Goal: Transaction & Acquisition: Purchase product/service

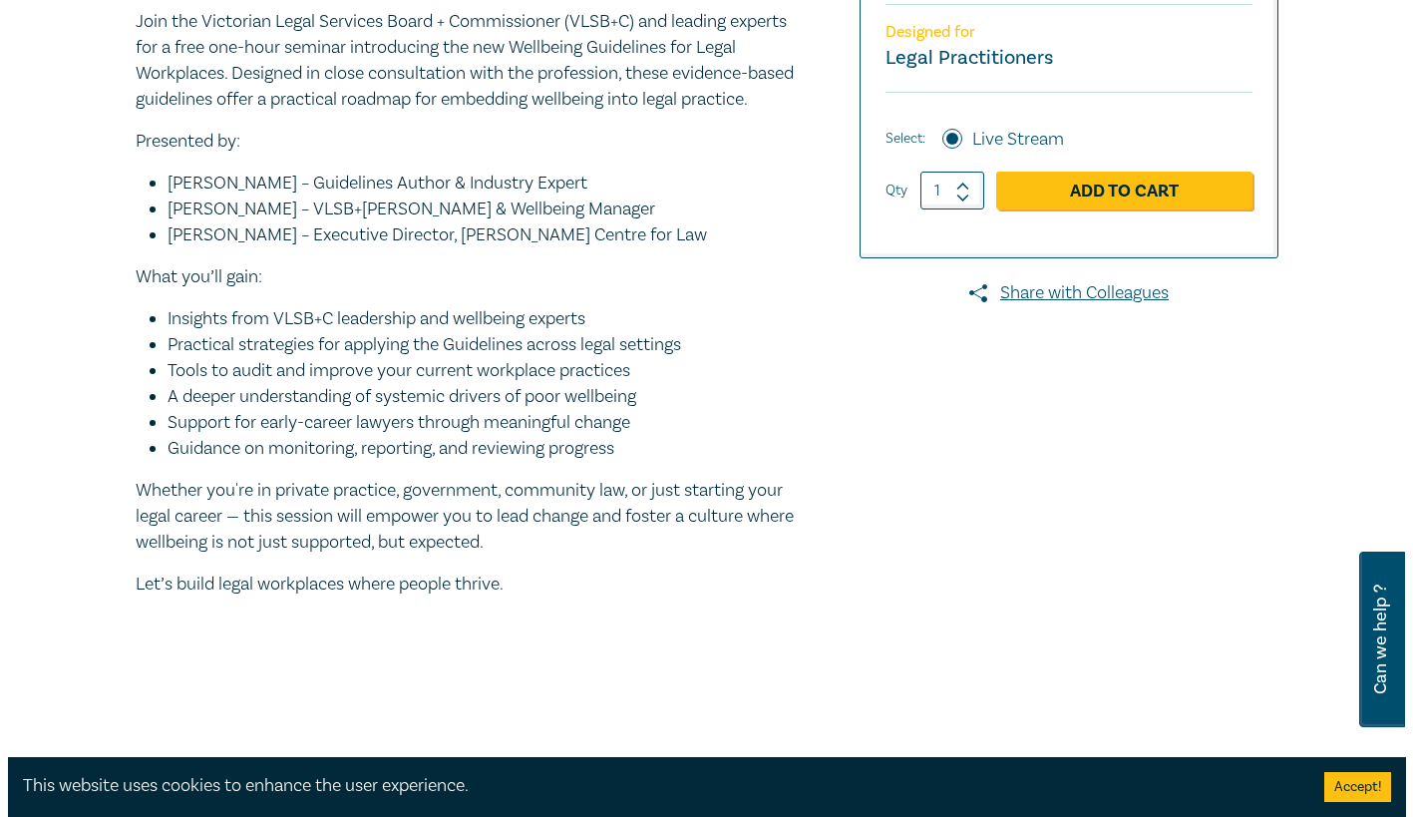
scroll to position [299, 0]
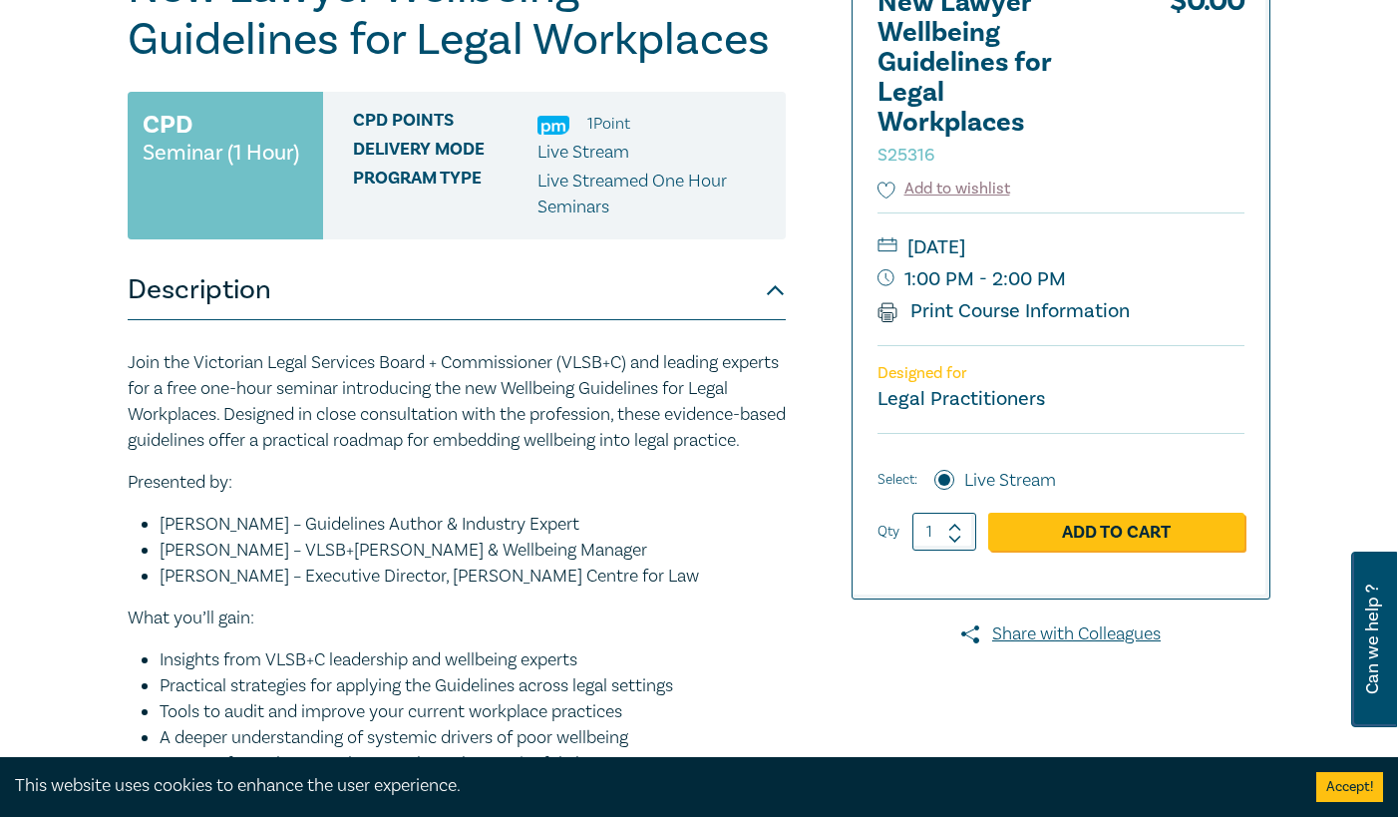
click at [1028, 544] on link "Add to Cart" at bounding box center [1116, 532] width 256 height 38
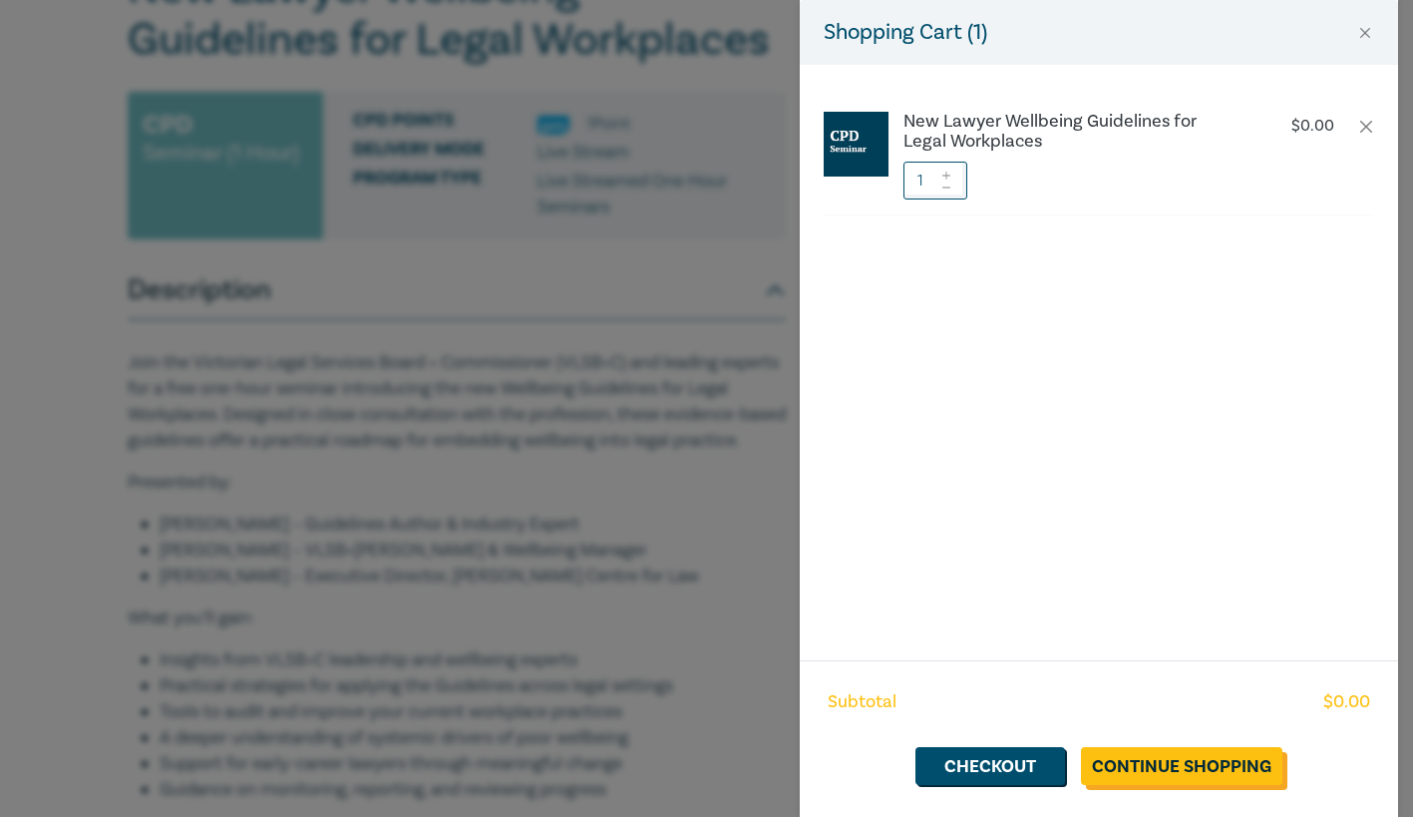
click at [1181, 773] on link "Continue Shopping" at bounding box center [1181, 766] width 201 height 38
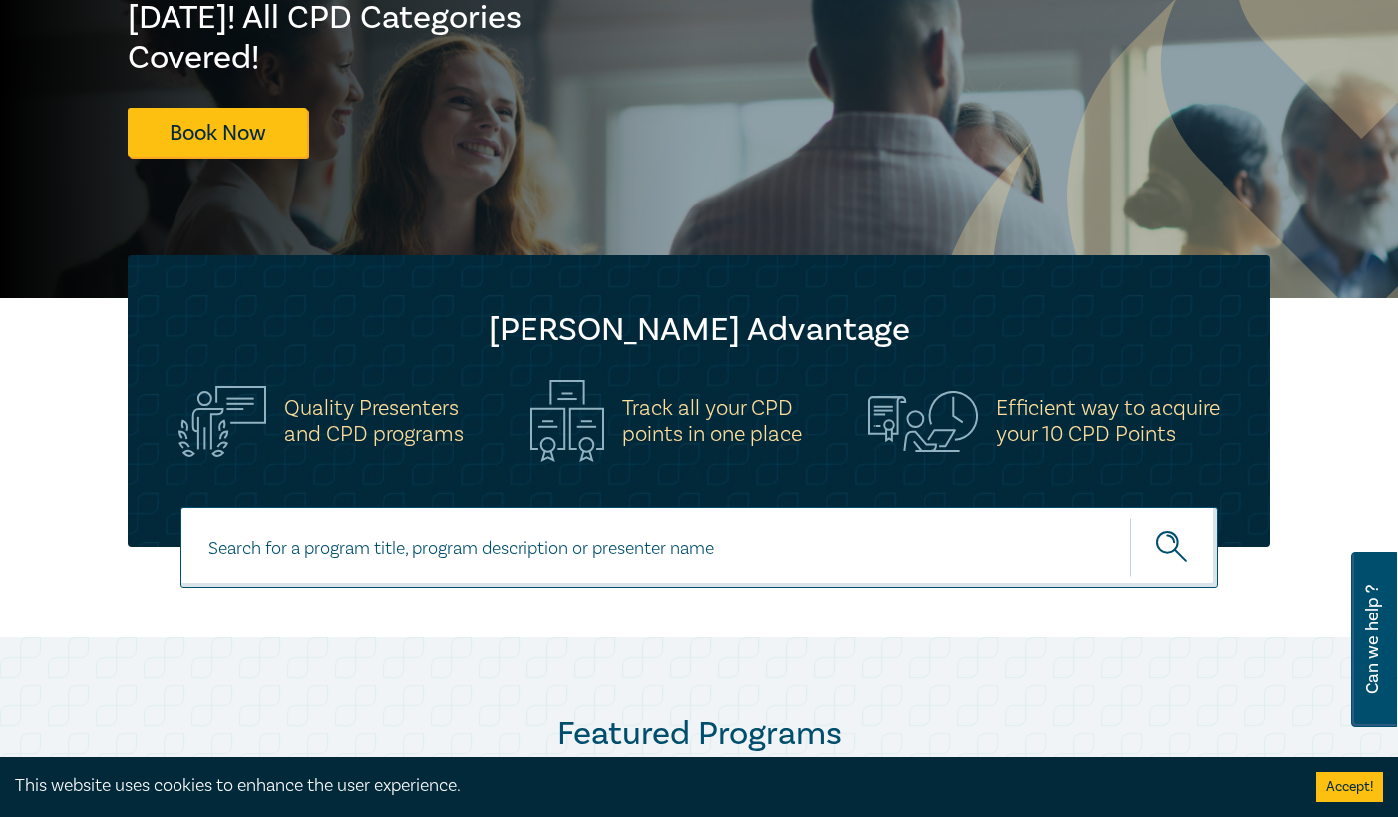
scroll to position [399, 0]
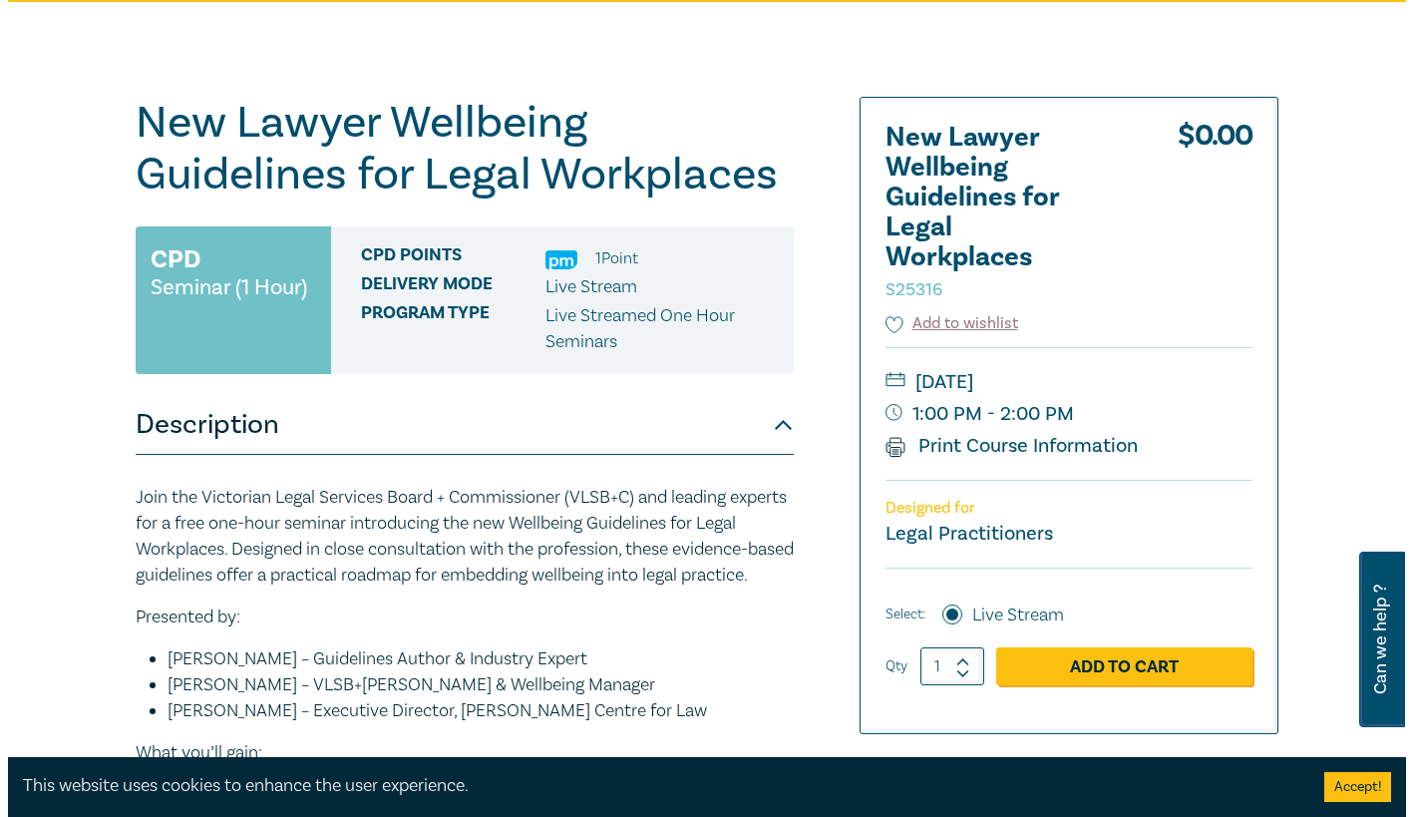
scroll to position [199, 0]
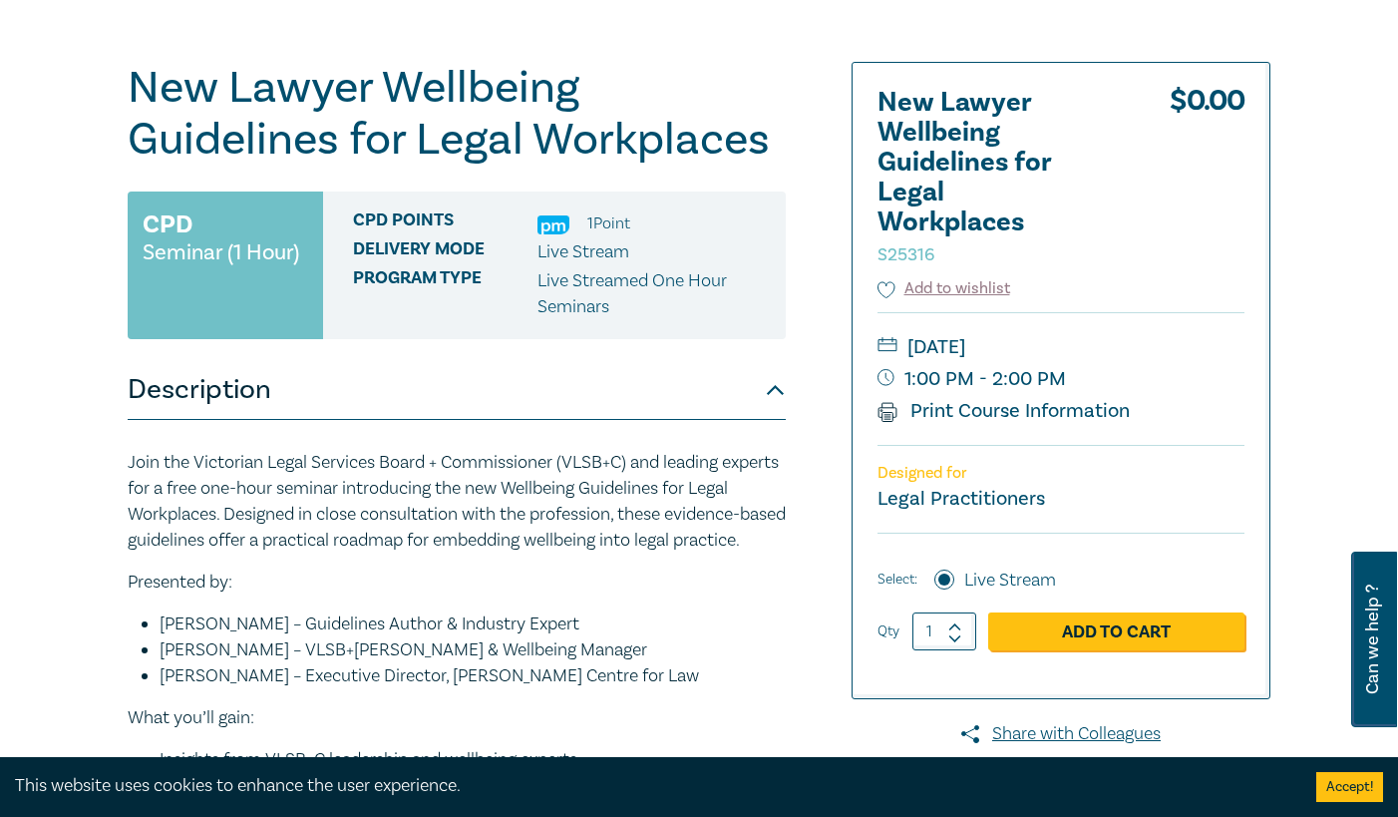
click at [1151, 648] on link "Add to Cart" at bounding box center [1116, 631] width 256 height 38
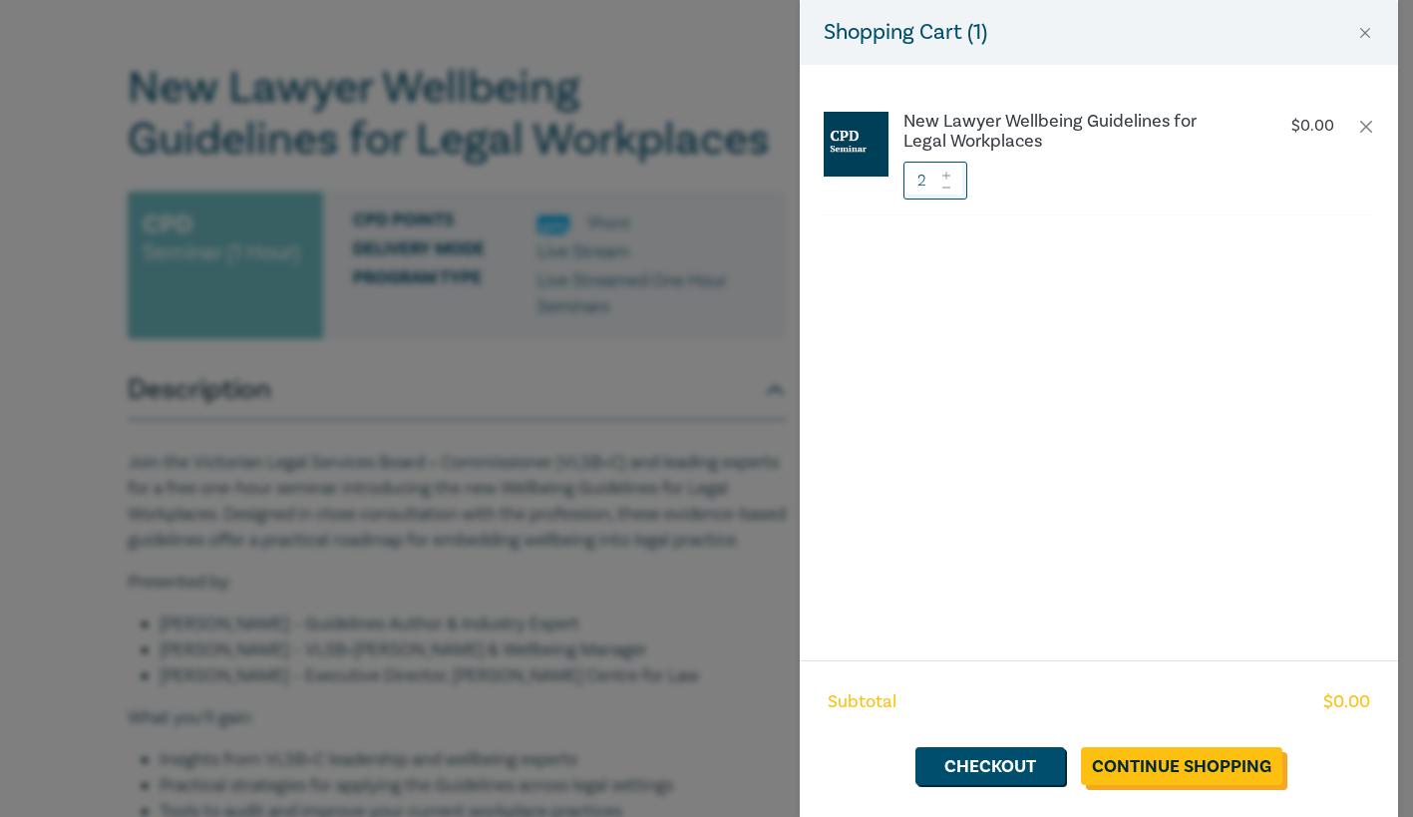
click at [1150, 754] on link "Continue Shopping" at bounding box center [1181, 766] width 201 height 38
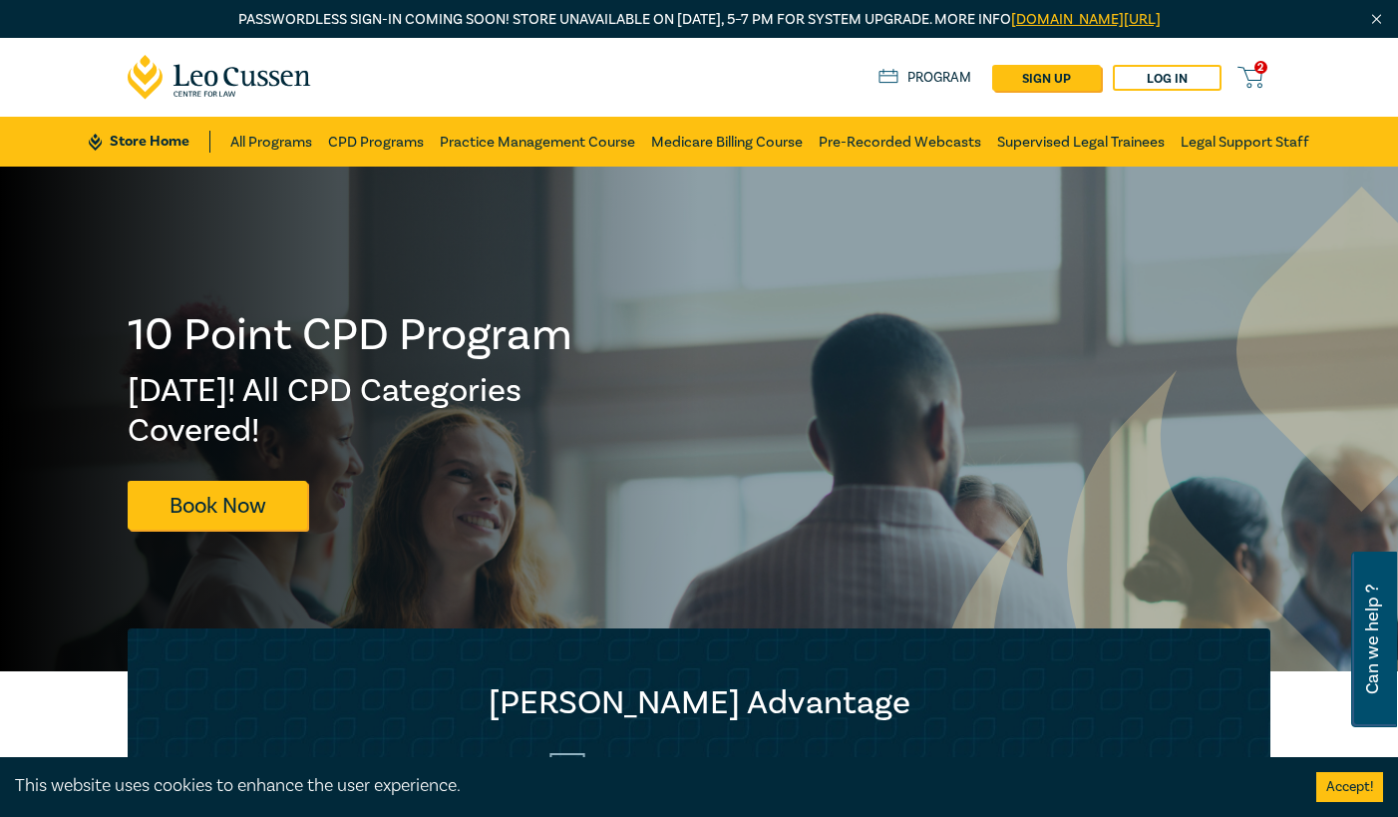
click at [1252, 71] on icon at bounding box center [1250, 77] width 25 height 25
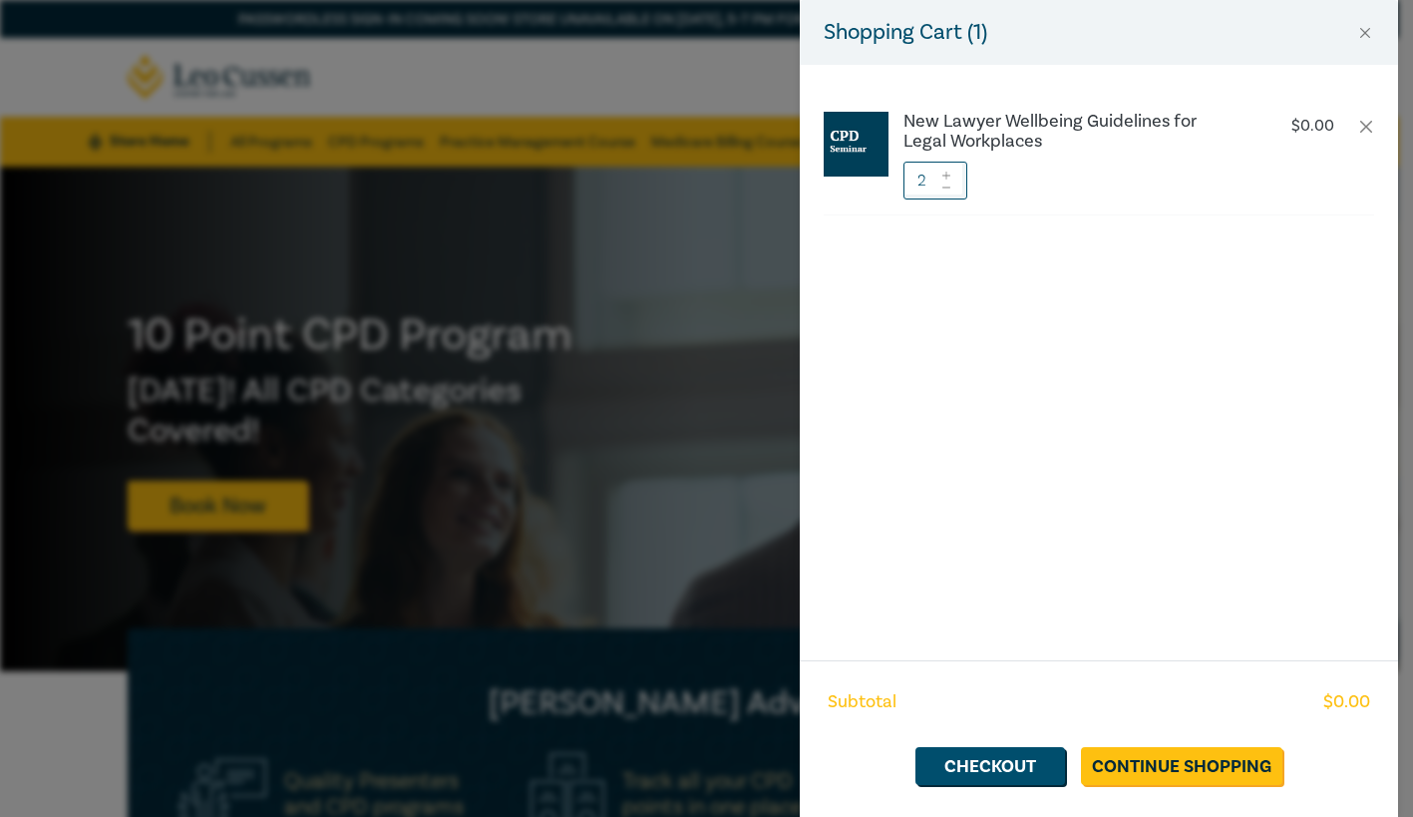
click at [945, 187] on icon at bounding box center [946, 186] width 8 height 1
click at [1186, 763] on link "Continue Shopping" at bounding box center [1181, 766] width 201 height 38
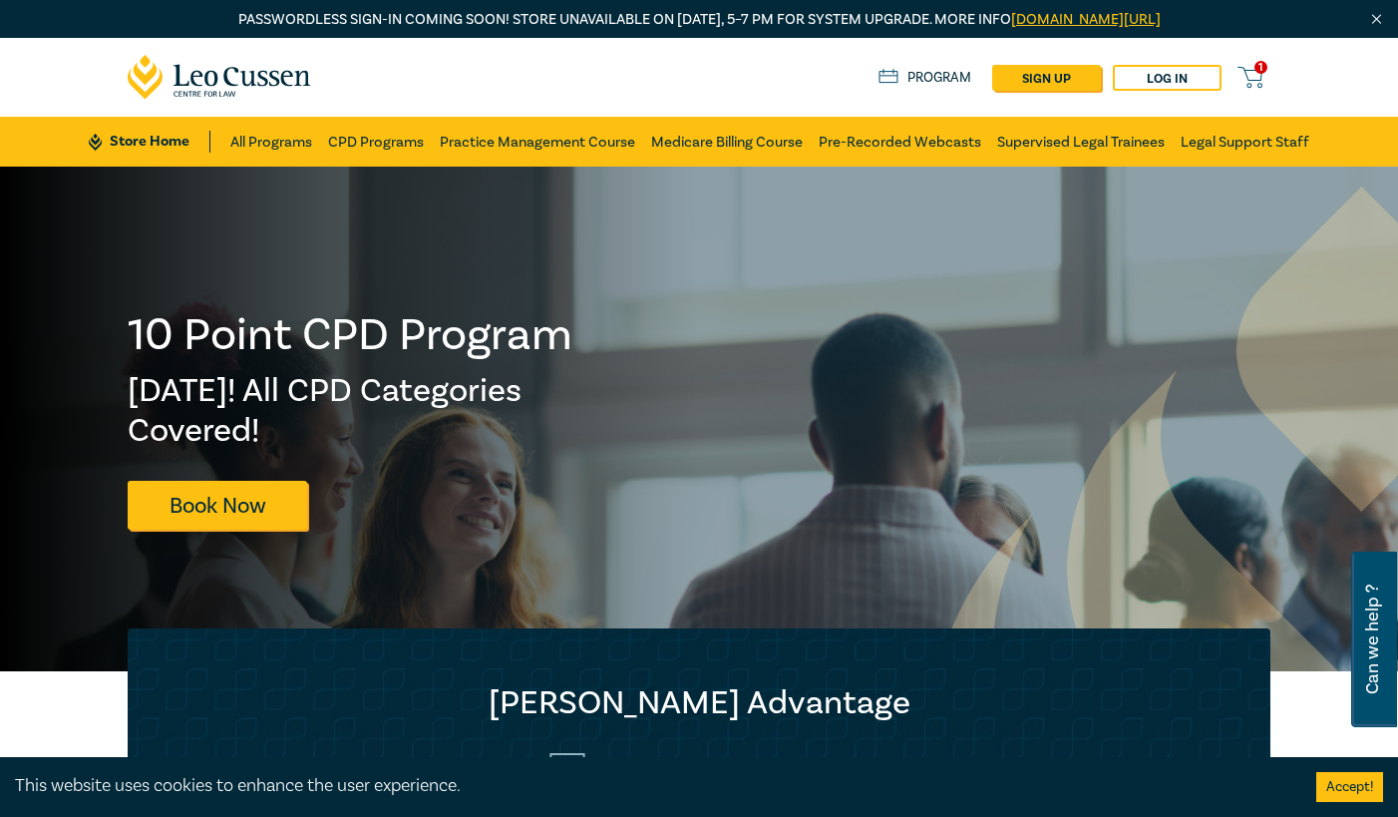
click at [1251, 59] on div "1 $ 0.00 Store Home About us Program sign up Log in 1" at bounding box center [699, 77] width 1167 height 79
click at [1251, 72] on icon at bounding box center [1250, 77] width 25 height 25
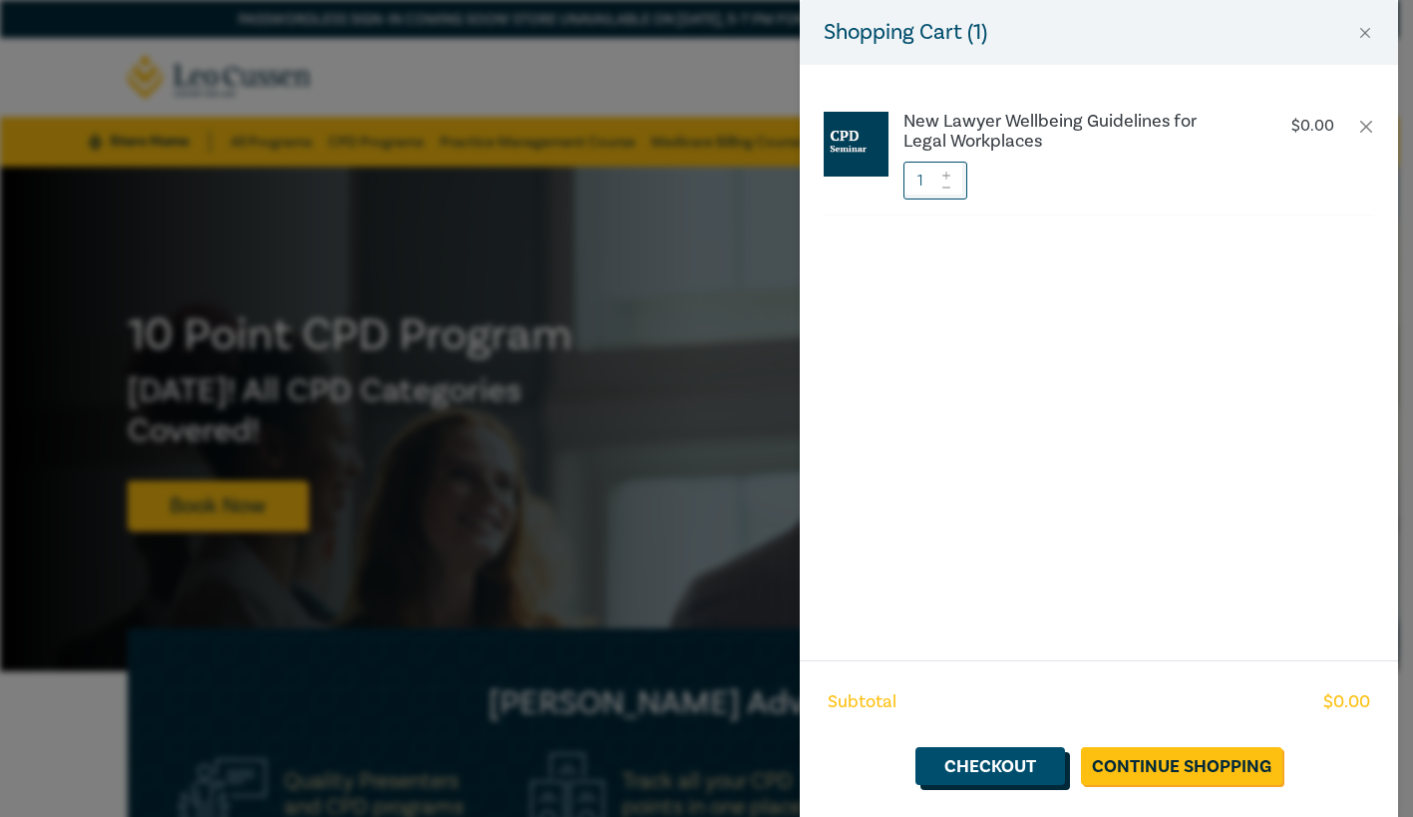
click at [1017, 776] on link "Checkout" at bounding box center [991, 766] width 150 height 38
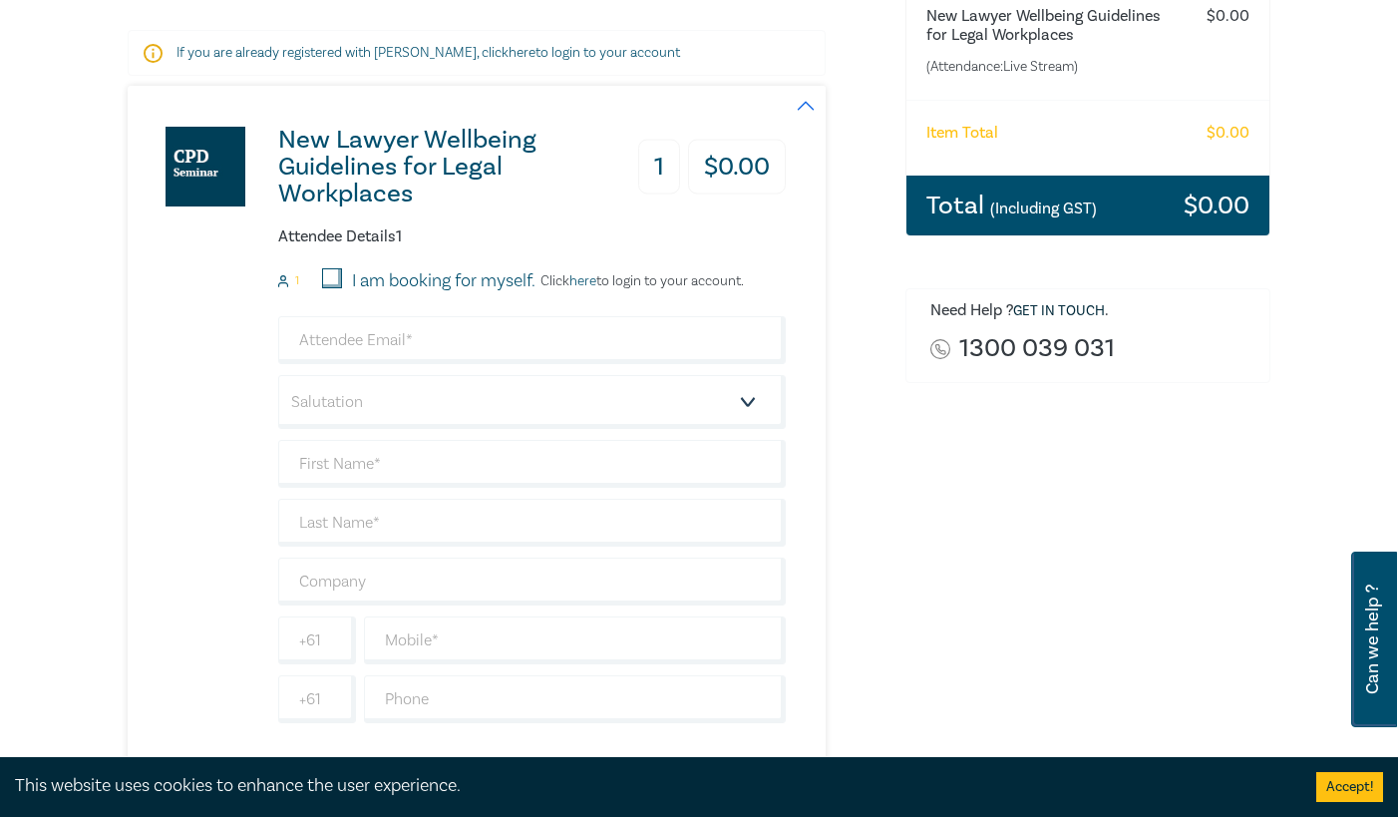
scroll to position [399, 0]
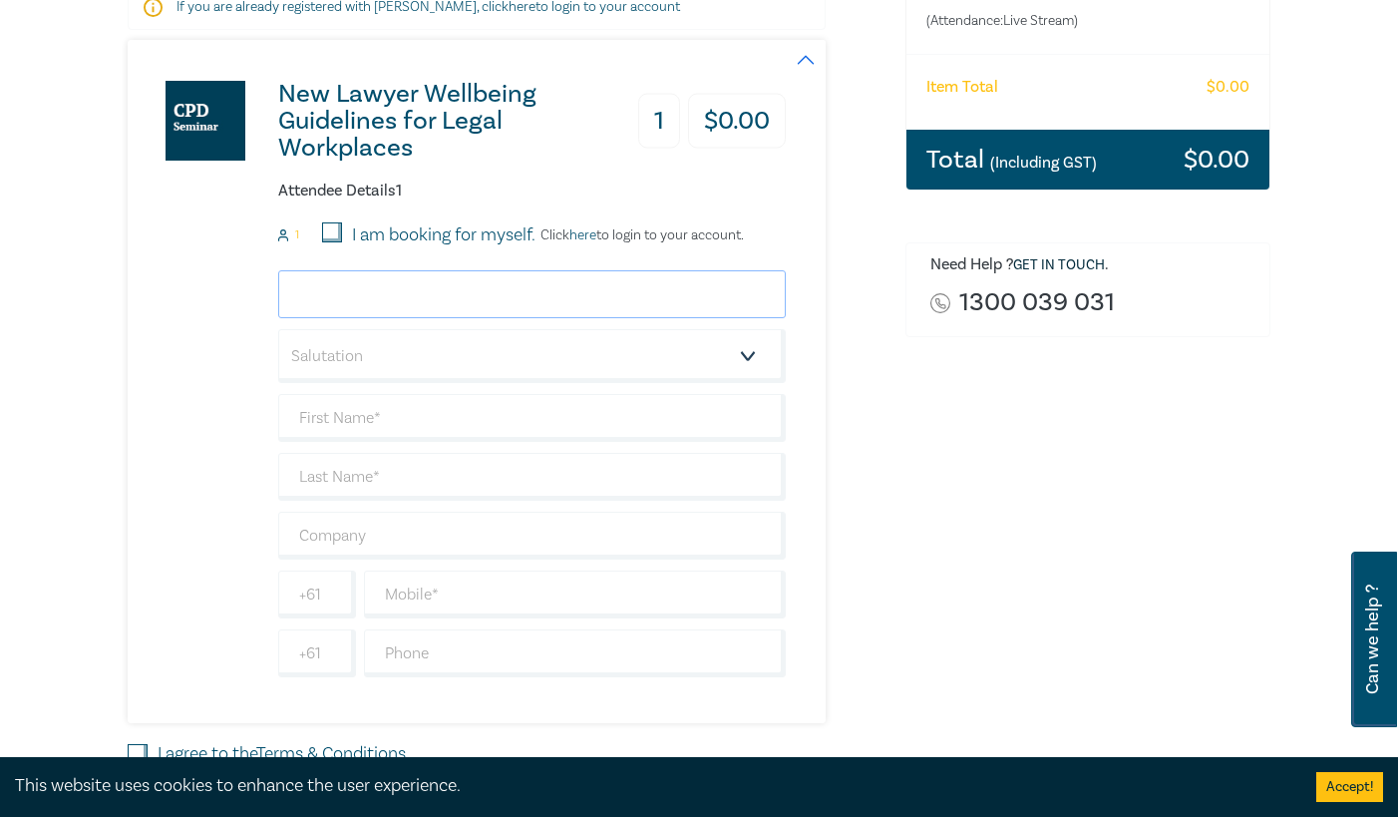
click at [531, 290] on input "email" at bounding box center [532, 294] width 508 height 48
type input "[EMAIL_ADDRESS][DOMAIN_NAME]"
click at [523, 361] on select "Salutation Mr. Mrs. Ms. Miss Dr. Prof. Other" at bounding box center [532, 356] width 508 height 54
select select "Miss"
click at [278, 329] on select "Salutation Mr. Mrs. Ms. Miss Dr. Prof. Other" at bounding box center [532, 356] width 508 height 54
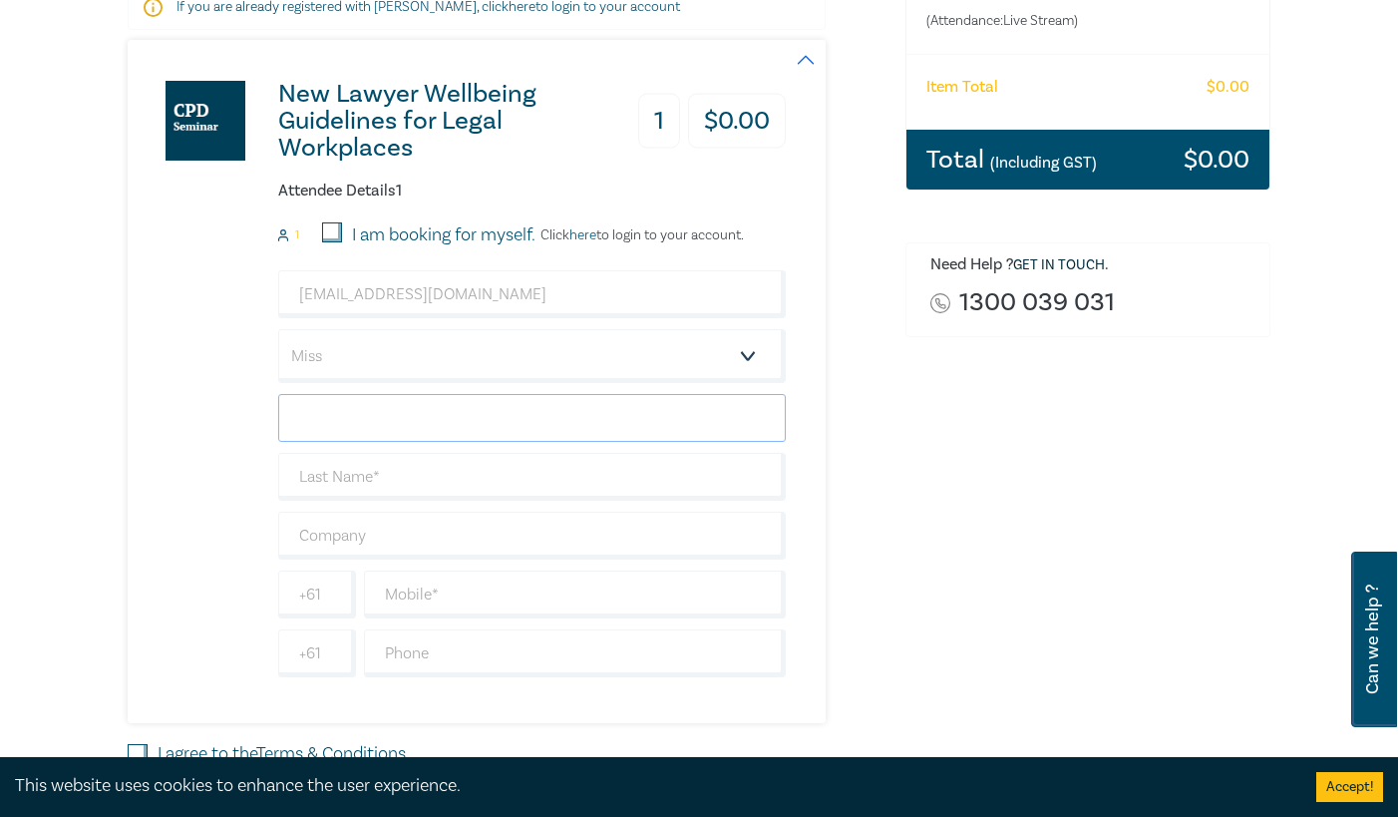
click at [467, 428] on input "text" at bounding box center [532, 418] width 508 height 48
type input "Grezah"
type input "[PERSON_NAME]"
type input "G"
type input "Hartleys Lawyers"
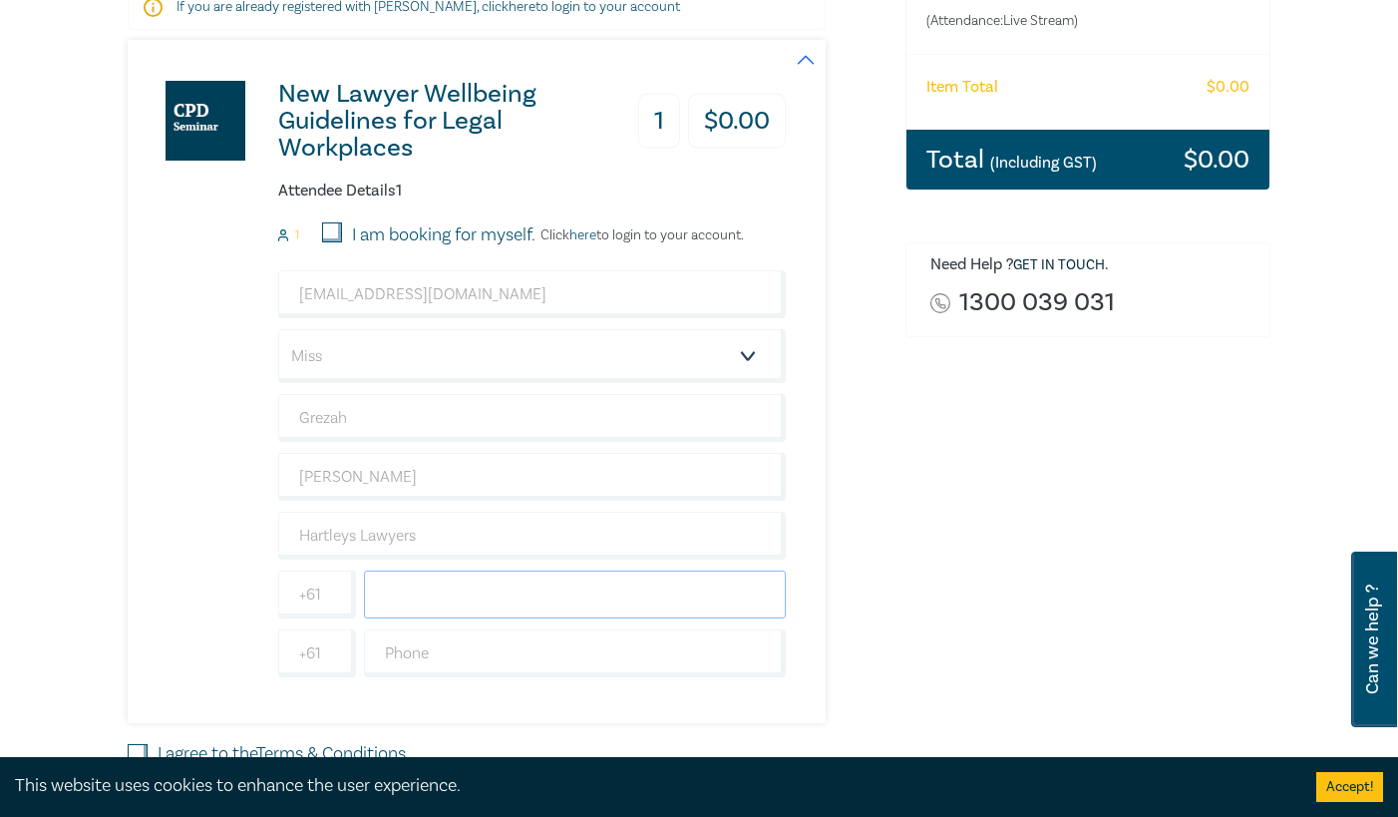
click at [480, 592] on input "text" at bounding box center [575, 594] width 422 height 48
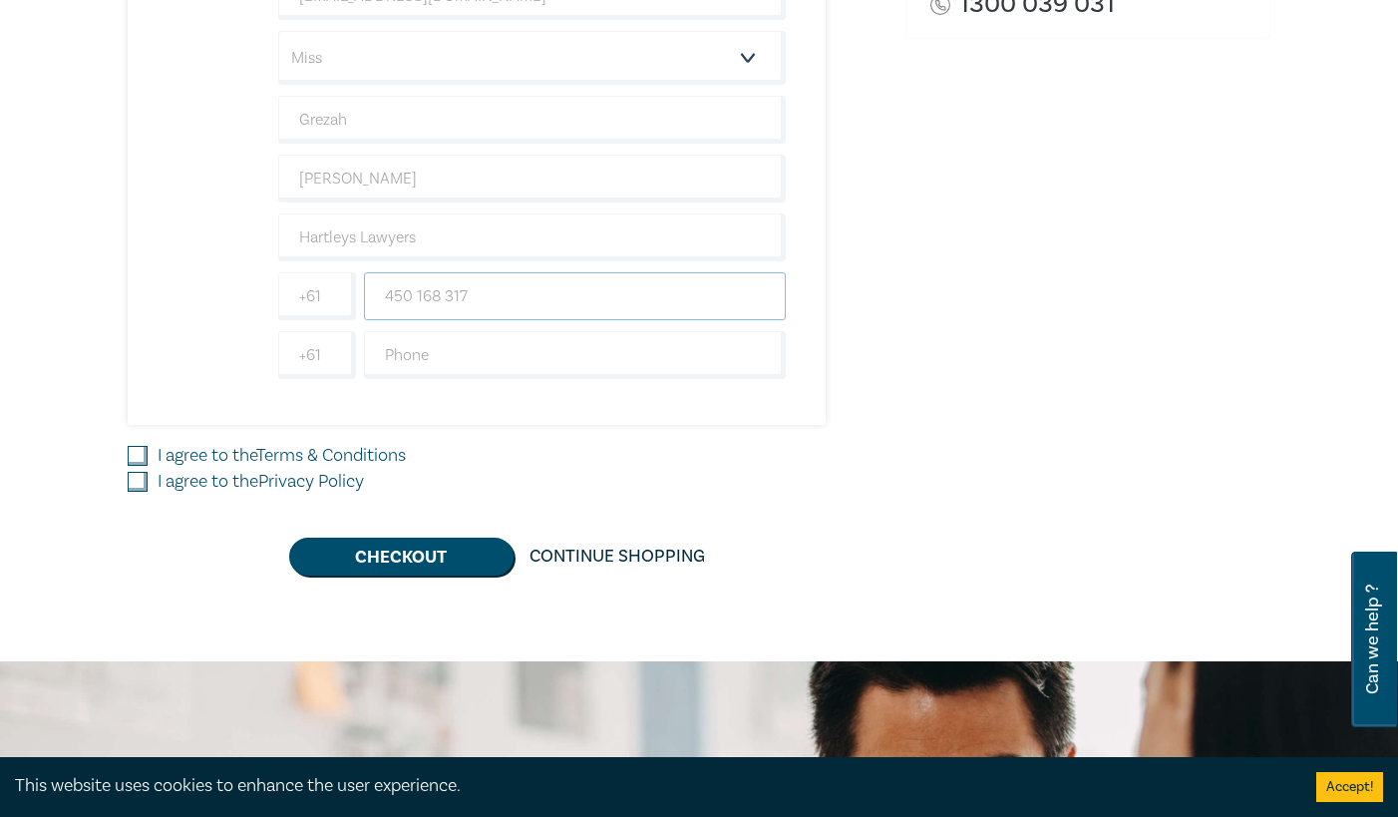
scroll to position [698, 0]
type input "450 168 317"
click at [142, 457] on input "I agree to the Terms & Conditions" at bounding box center [138, 455] width 20 height 20
checkbox input "true"
click at [140, 493] on div "I agree to the Privacy Policy" at bounding box center [505, 481] width 754 height 26
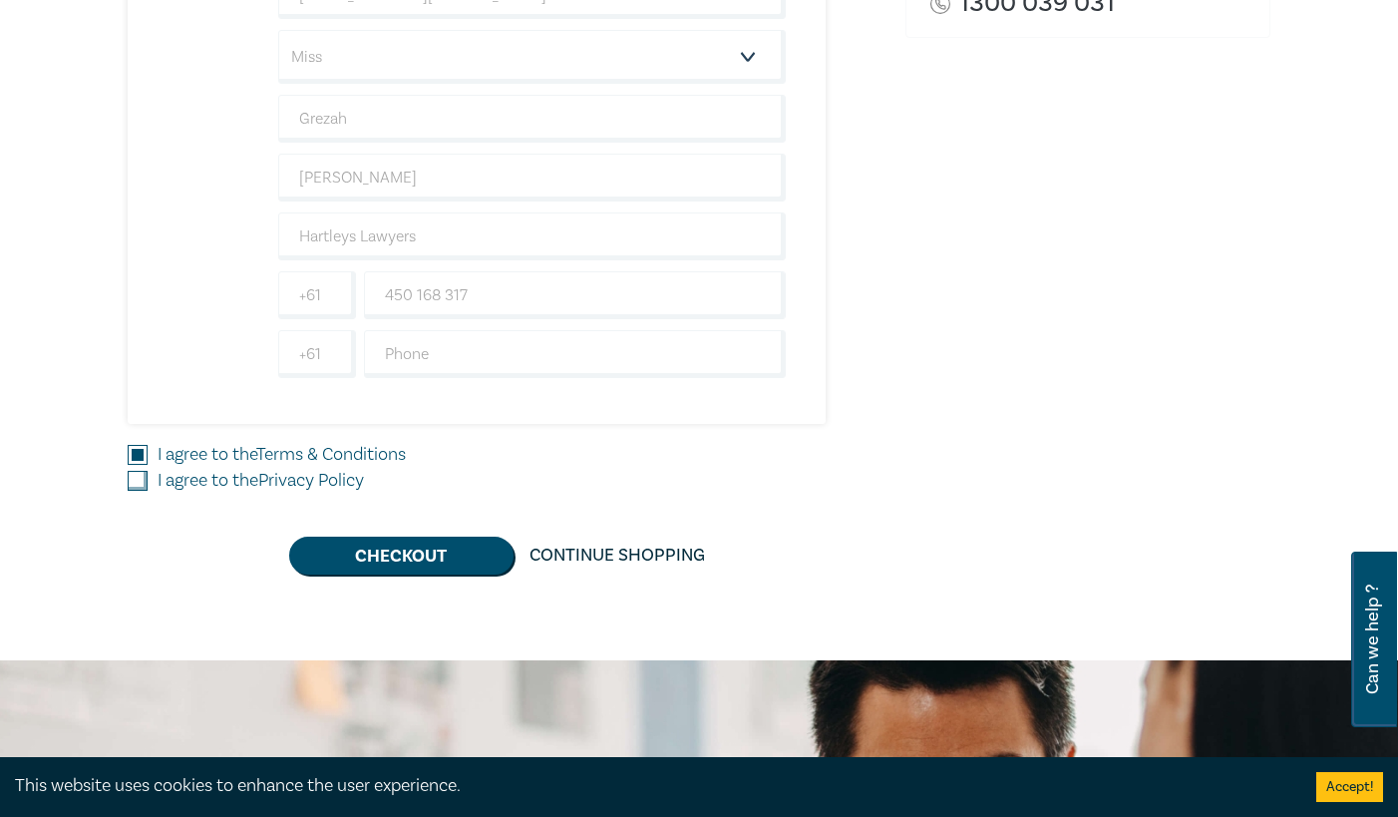
click at [139, 487] on input "I agree to the Privacy Policy" at bounding box center [138, 481] width 20 height 20
checkbox input "true"
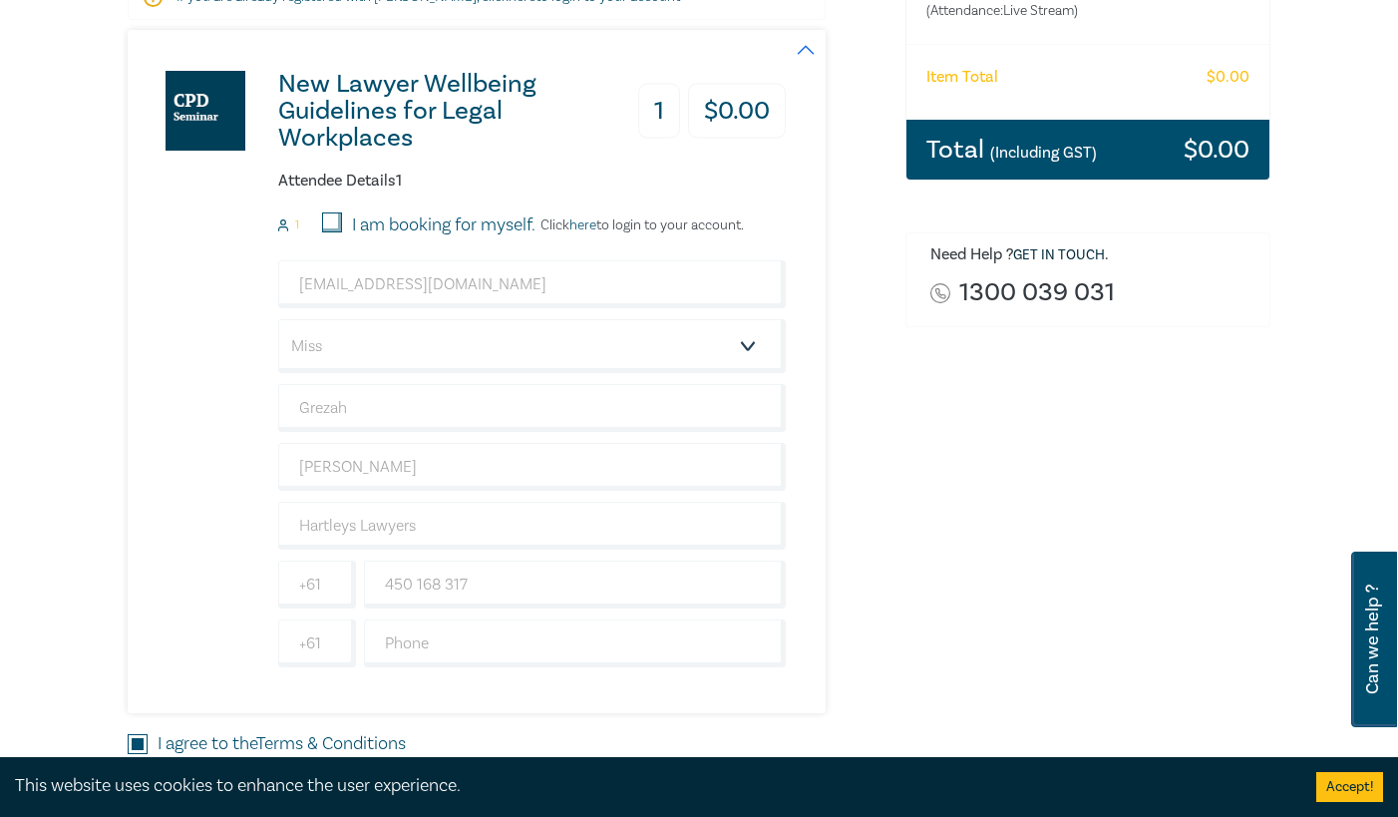
scroll to position [299, 0]
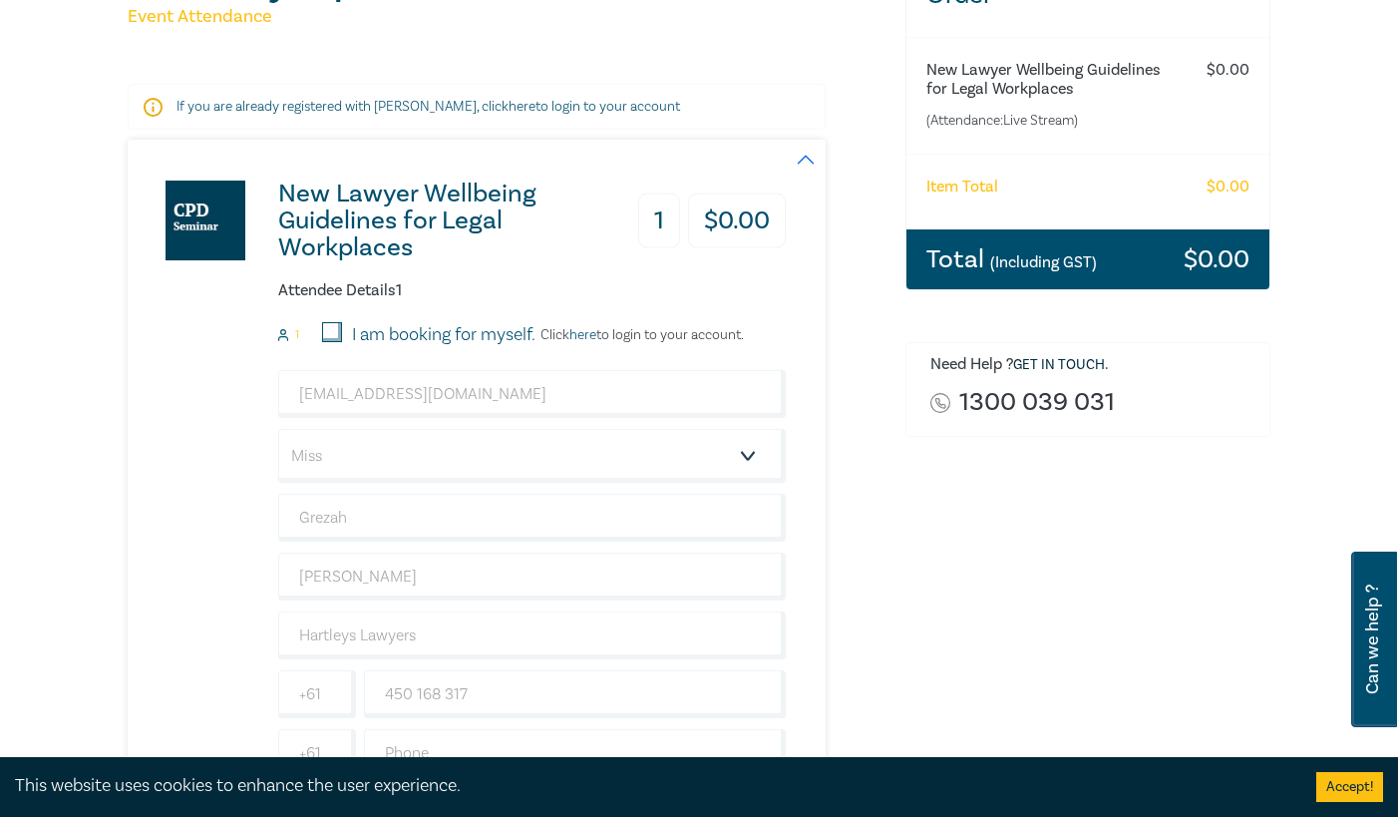
click at [330, 332] on input "I am booking for myself." at bounding box center [332, 332] width 20 height 20
checkbox input "true"
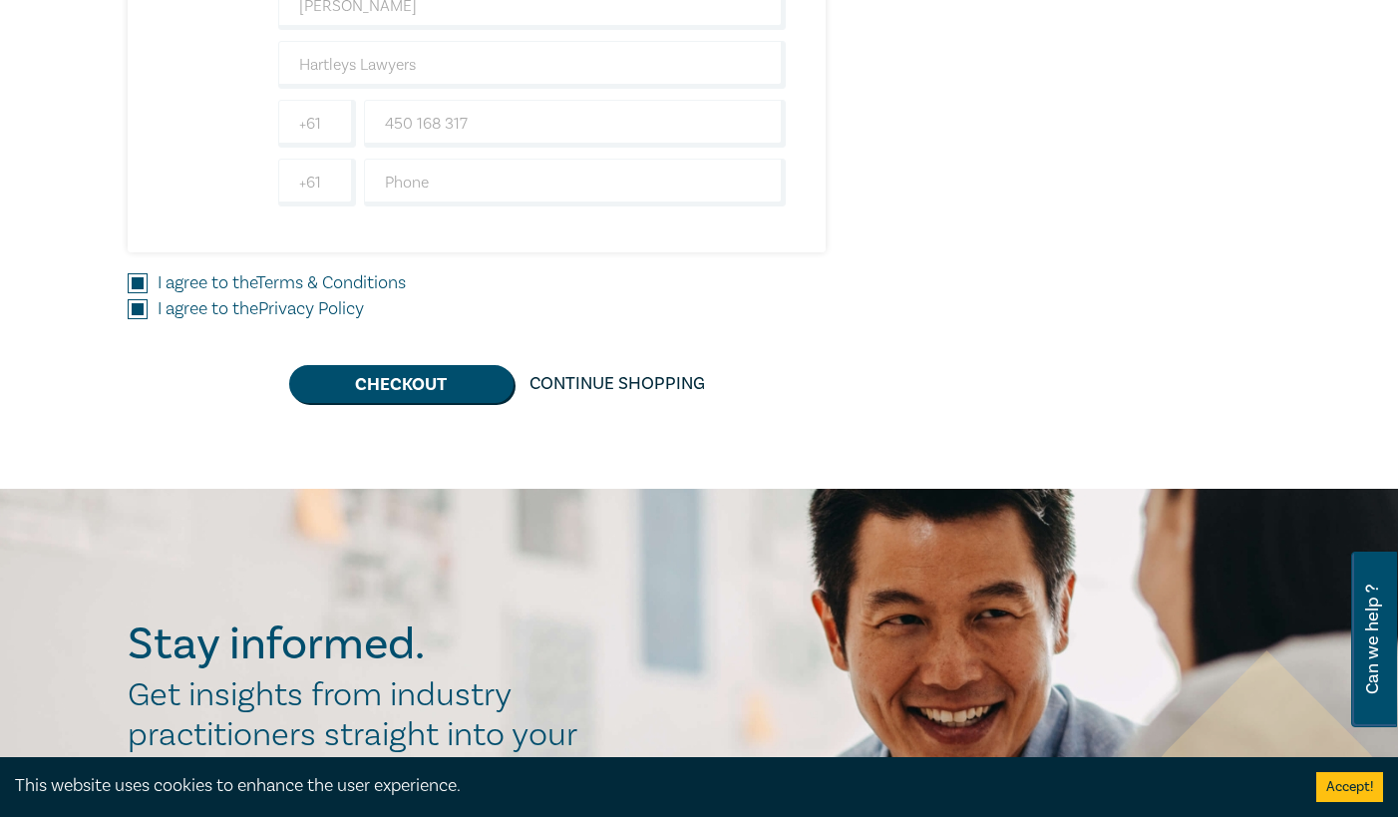
scroll to position [898, 0]
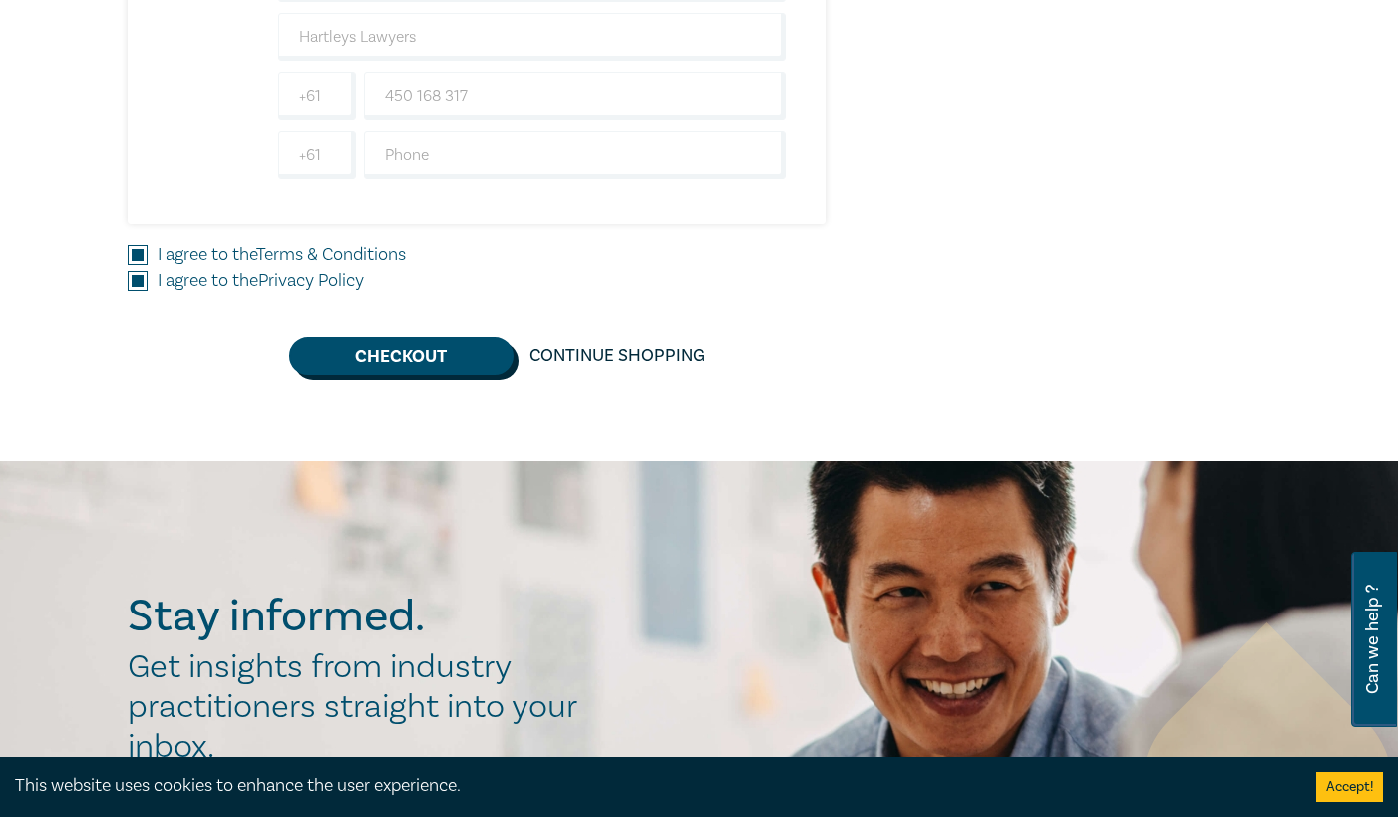
click at [418, 370] on button "Checkout" at bounding box center [401, 356] width 224 height 38
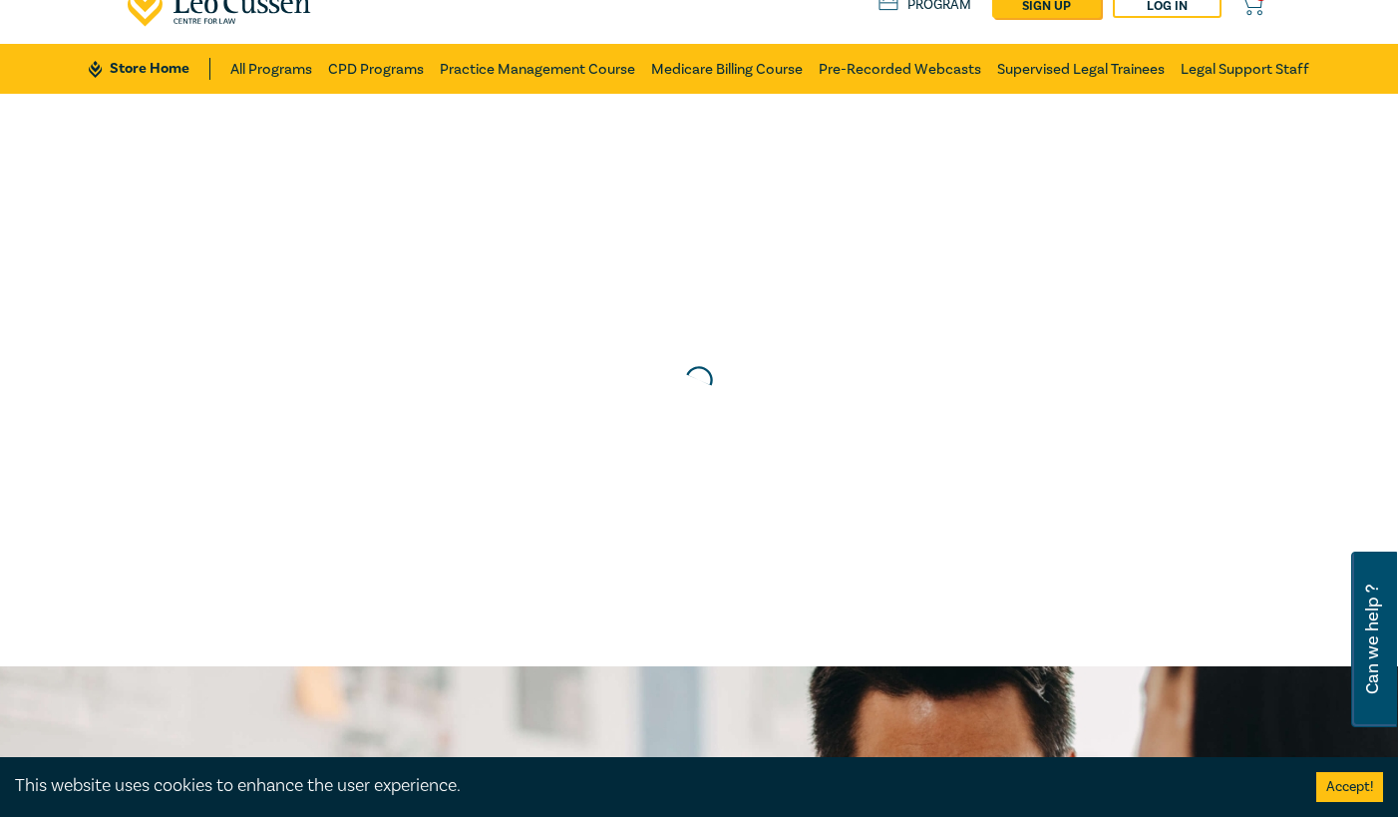
scroll to position [0, 0]
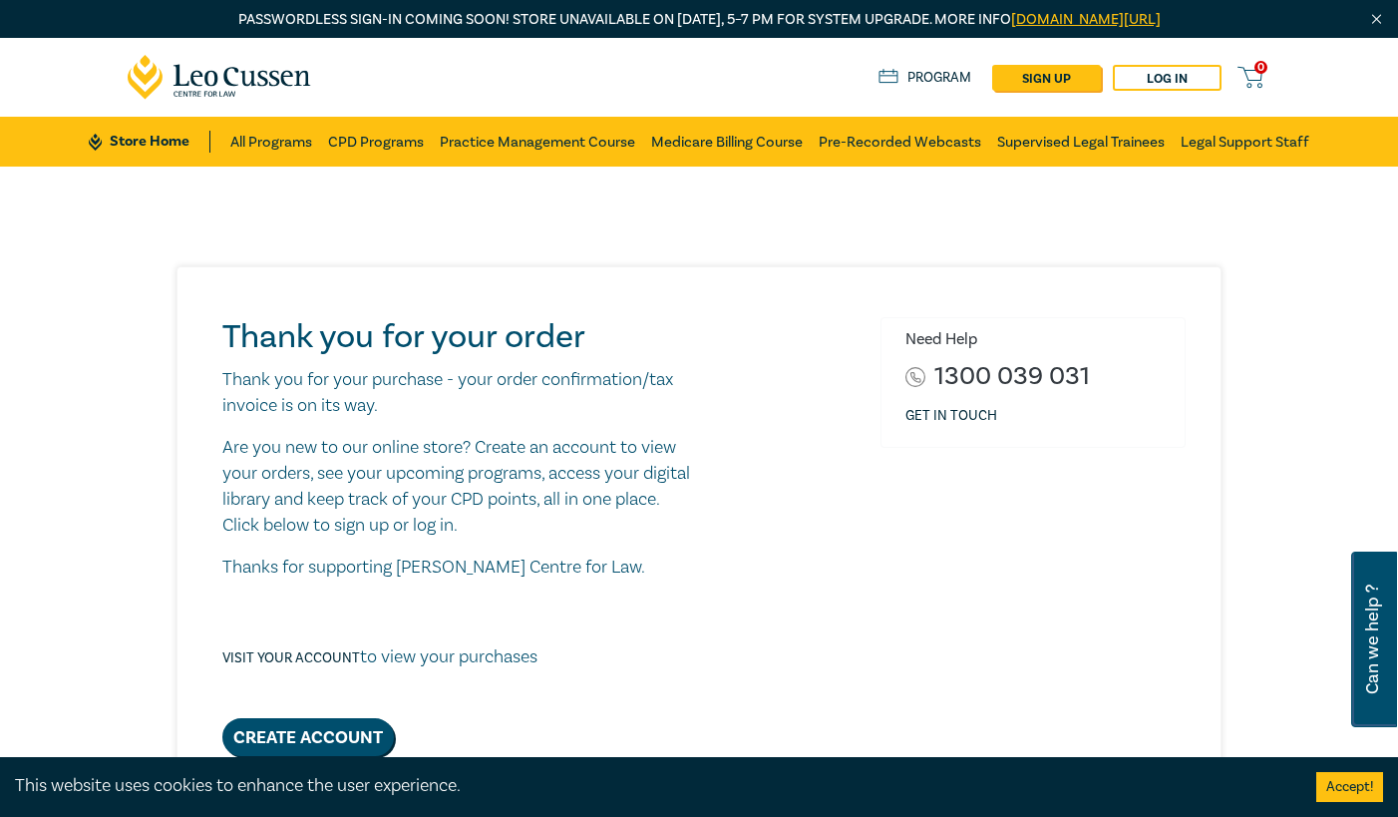
click at [539, 282] on div "Thank you for your order Thank you for your purchase - your order confirmation/…" at bounding box center [700, 536] width 1044 height 538
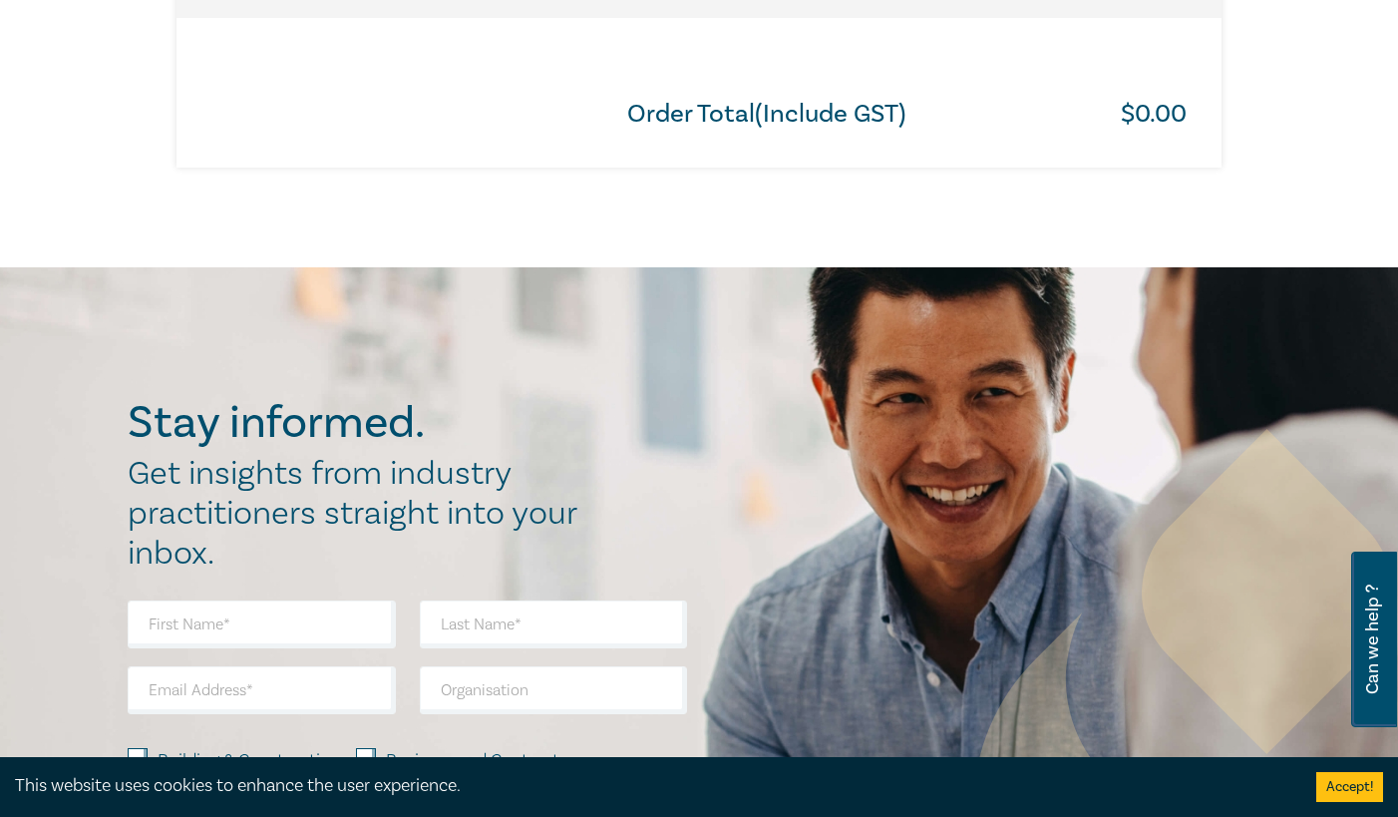
scroll to position [1396, 0]
